Goal: Check status: Check status

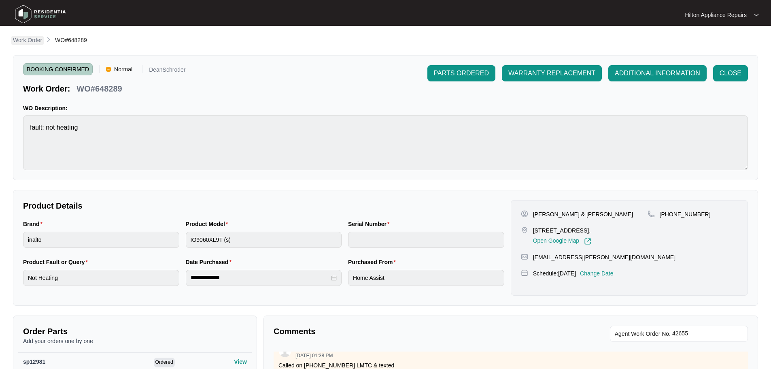
click at [22, 38] on p "Work Order" at bounding box center [27, 40] width 29 height 8
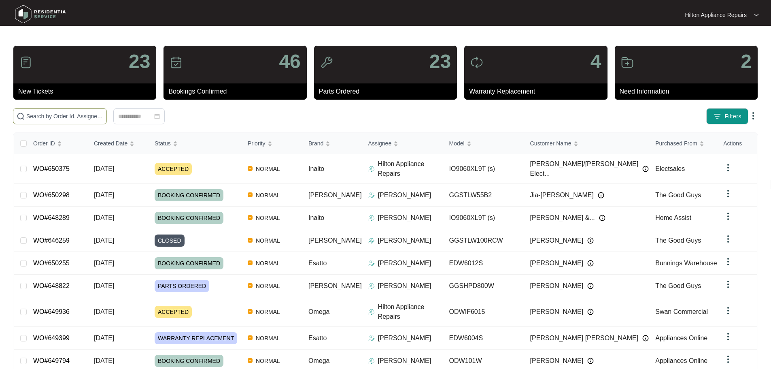
click at [93, 116] on input "text" at bounding box center [64, 116] width 77 height 9
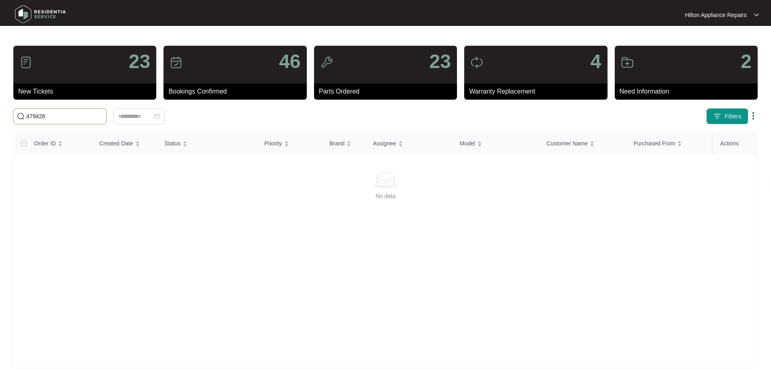
drag, startPoint x: 53, startPoint y: 119, endPoint x: 15, endPoint y: 121, distance: 37.3
click at [15, 119] on span "479426" at bounding box center [60, 116] width 94 height 16
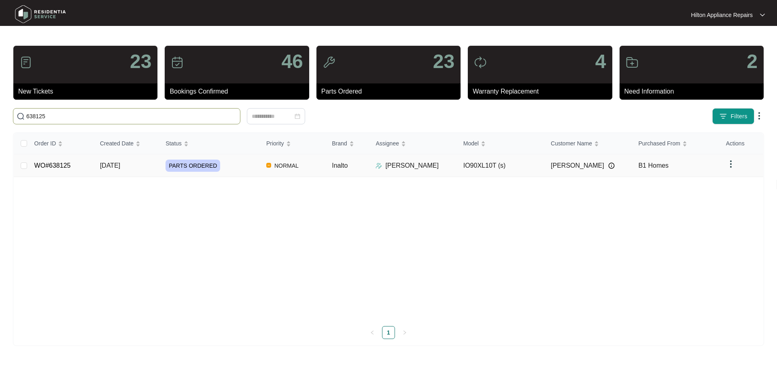
type input "638125"
click at [323, 168] on td "NORMAL" at bounding box center [293, 165] width 66 height 23
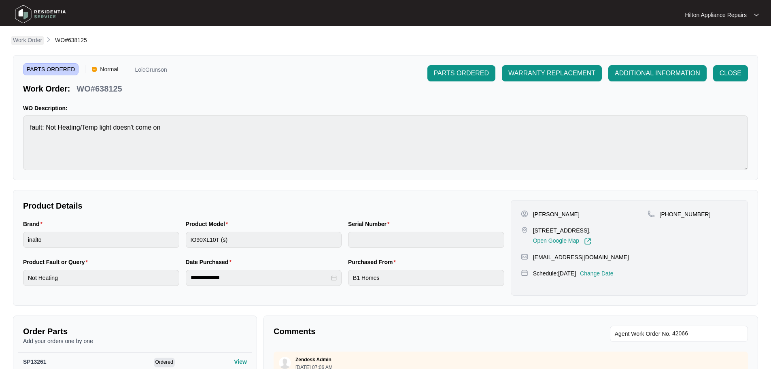
click at [31, 41] on p "Work Order" at bounding box center [27, 40] width 29 height 8
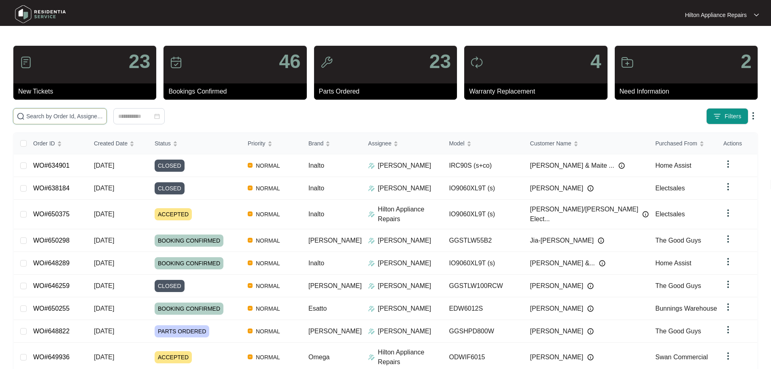
click at [103, 117] on input "text" at bounding box center [64, 116] width 77 height 9
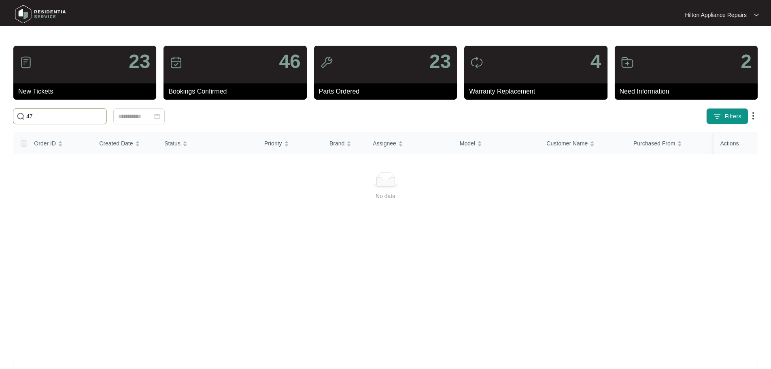
type input "4"
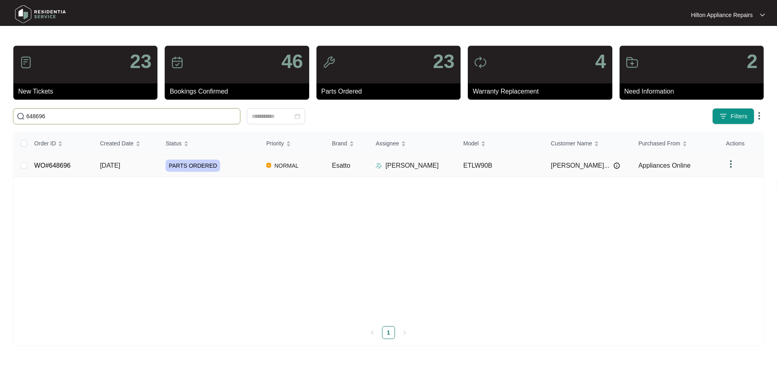
type input "648696"
click at [243, 164] on div "PARTS ORDERED" at bounding box center [213, 165] width 94 height 12
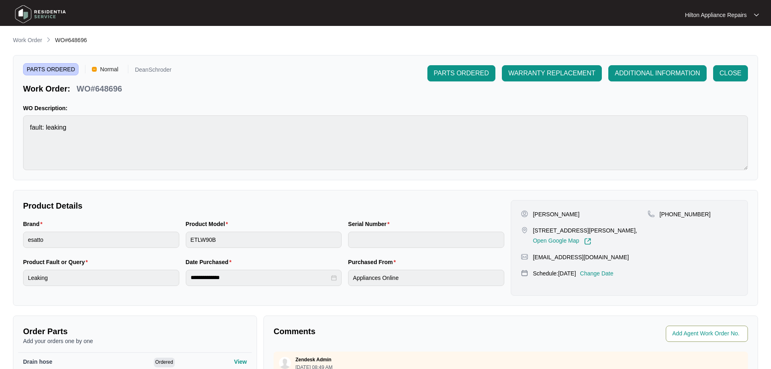
click at [695, 333] on input "string" at bounding box center [707, 334] width 71 height 10
type input "42676"
click at [678, 311] on div "**********" at bounding box center [385, 281] width 745 height 490
click at [30, 38] on p "Work Order" at bounding box center [27, 40] width 29 height 8
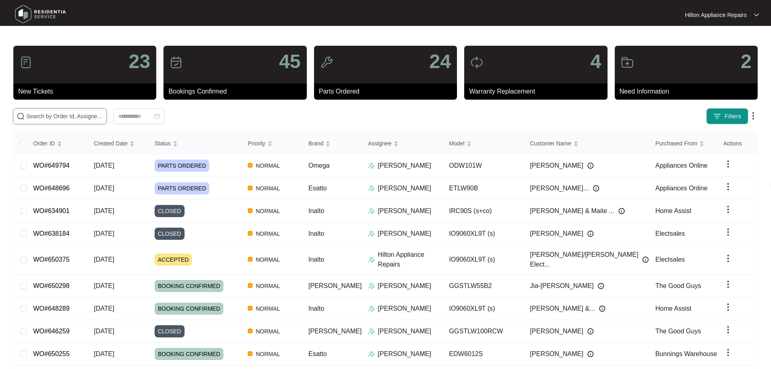
click at [103, 116] on input "text" at bounding box center [64, 116] width 77 height 9
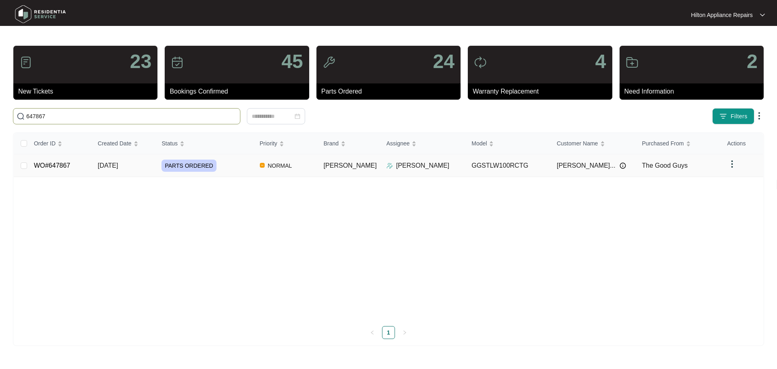
type input "647867"
click at [245, 168] on div "PARTS ORDERED" at bounding box center [206, 165] width 91 height 12
